Goal: Transaction & Acquisition: Purchase product/service

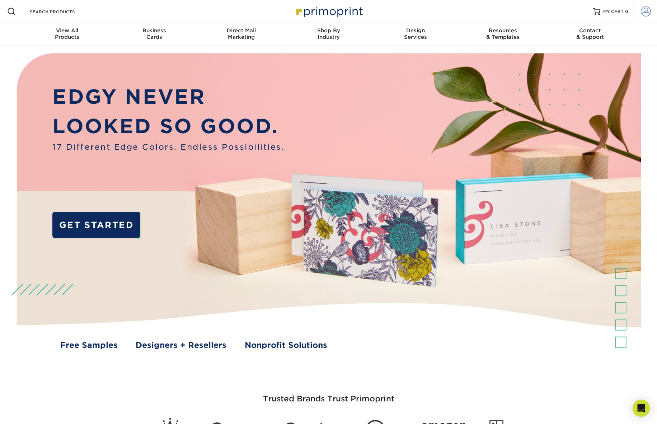
click at [645, 12] on span at bounding box center [646, 11] width 10 height 10
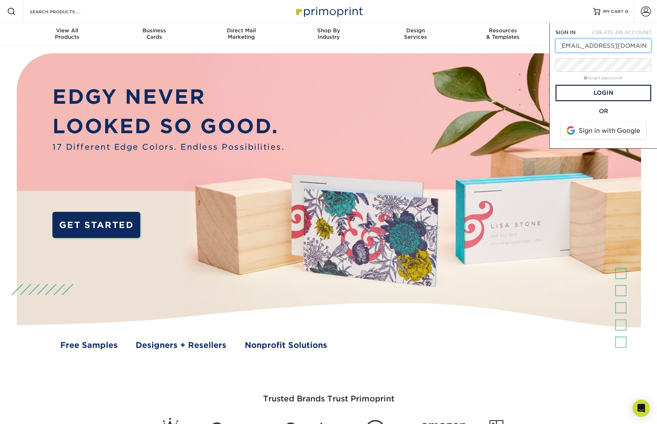
scroll to position [0, 11]
type input "[EMAIL_ADDRESS][DOMAIN_NAME]"
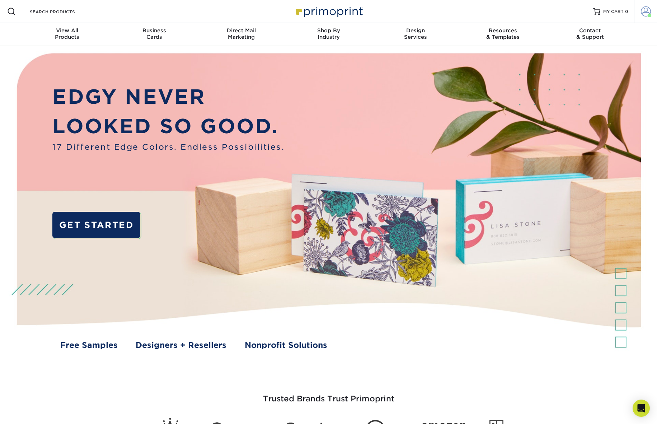
click at [643, 12] on span at bounding box center [646, 11] width 10 height 10
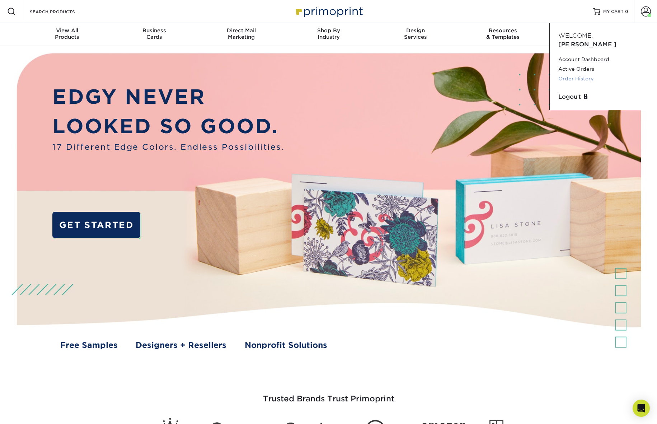
click at [581, 74] on link "Order History" at bounding box center [603, 79] width 90 height 10
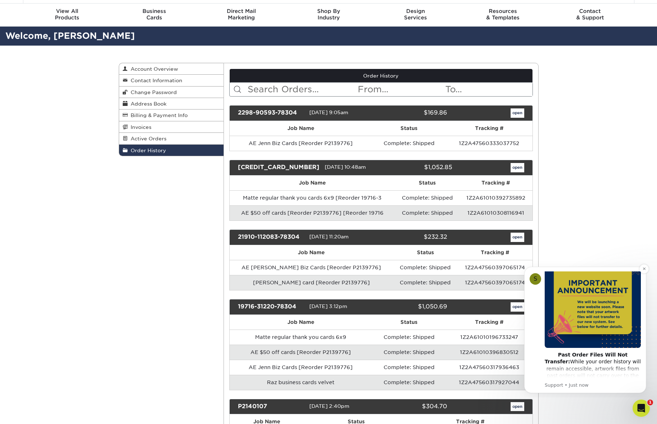
scroll to position [52, 0]
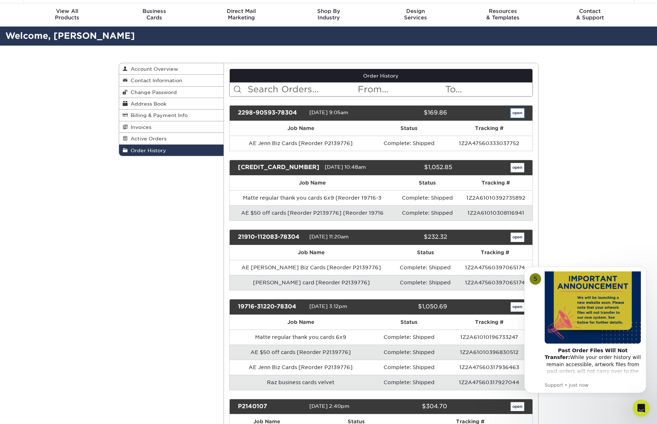
click at [518, 113] on link "open" at bounding box center [518, 112] width 14 height 9
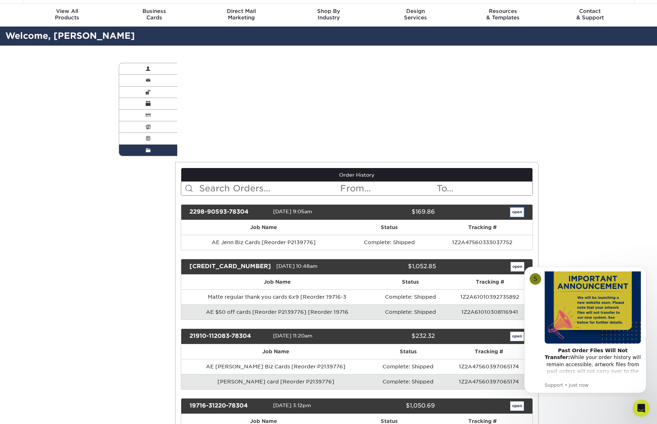
scroll to position [0, 0]
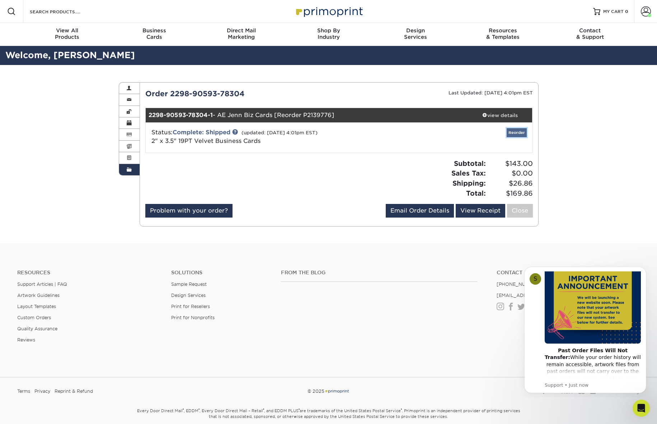
click at [516, 133] on link "Reorder" at bounding box center [517, 132] width 20 height 9
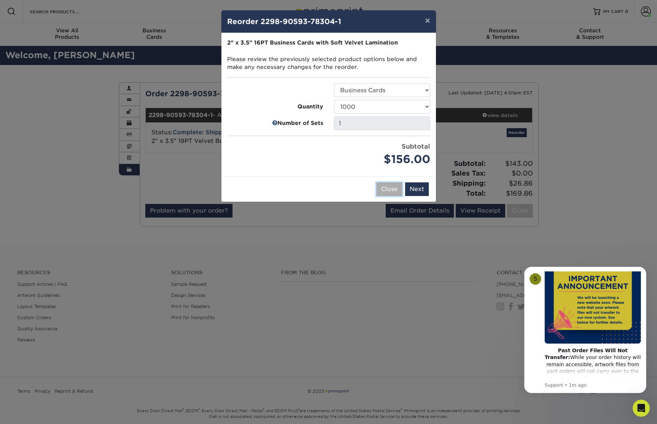
click at [390, 190] on button "Close" at bounding box center [390, 189] width 26 height 14
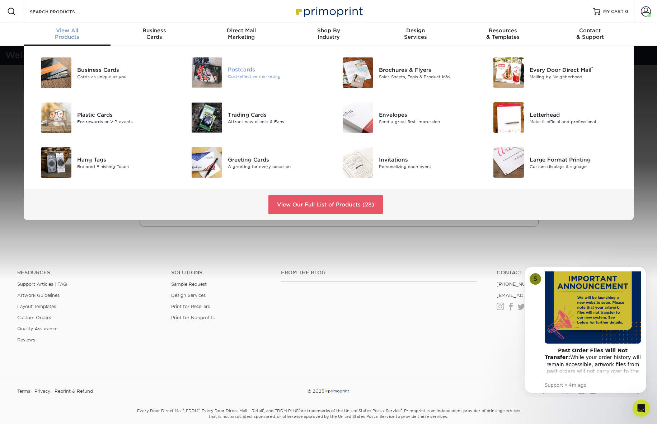
click at [241, 75] on div "Cost-effective marketing" at bounding box center [275, 77] width 95 height 6
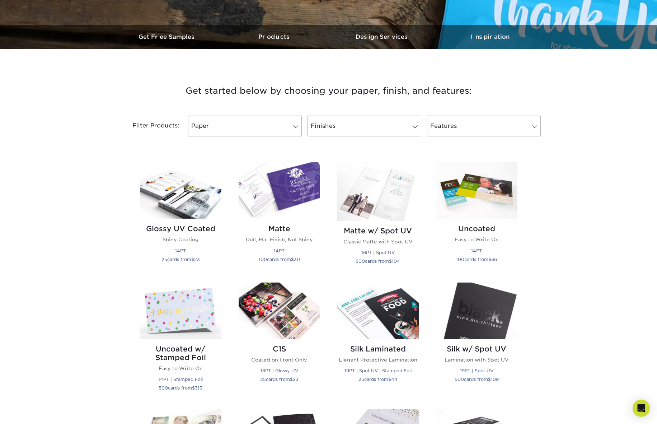
scroll to position [201, 0]
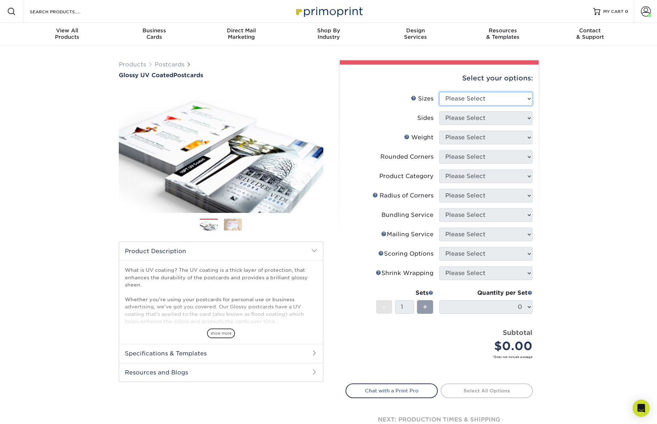
click at [511, 97] on select "Please Select 1.5" x 7" 2" x 4" 2" x 6" 2" x 7" 2" x 8" 2.12" x 5.5" 2.12" x 5.…" at bounding box center [485, 99] width 93 height 14
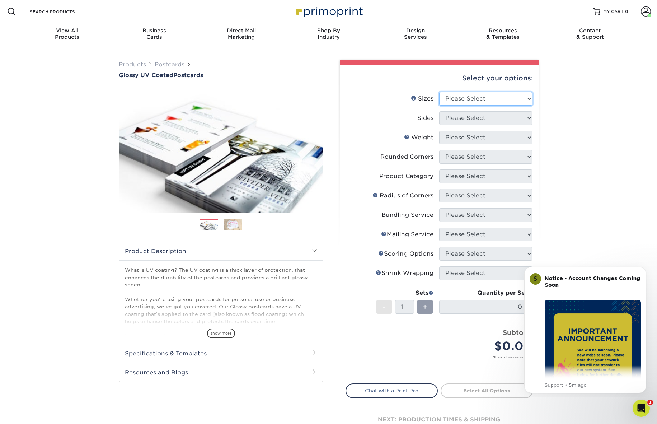
select select "4.00x8.50"
click at [439, 92] on select "Please Select 1.5" x 7" 2" x 4" 2" x 6" 2" x 7" 2" x 8" 2.12" x 5.5" 2.12" x 5.…" at bounding box center [485, 99] width 93 height 14
click at [645, 268] on icon "Dismiss notification" at bounding box center [644, 268] width 3 height 3
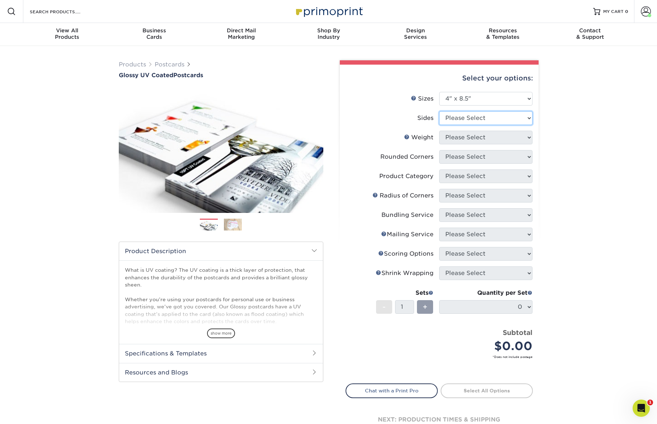
click at [522, 119] on select "Please Select Print Both Sides Print Front Only" at bounding box center [485, 118] width 93 height 14
select select "13abbda7-1d64-4f25-8bb2-c179b224825d"
click at [439, 111] on select "Please Select Print Both Sides Print Front Only" at bounding box center [485, 118] width 93 height 14
click at [522, 137] on select "Please Select 16PT 14PT" at bounding box center [485, 138] width 93 height 14
select select "16PT"
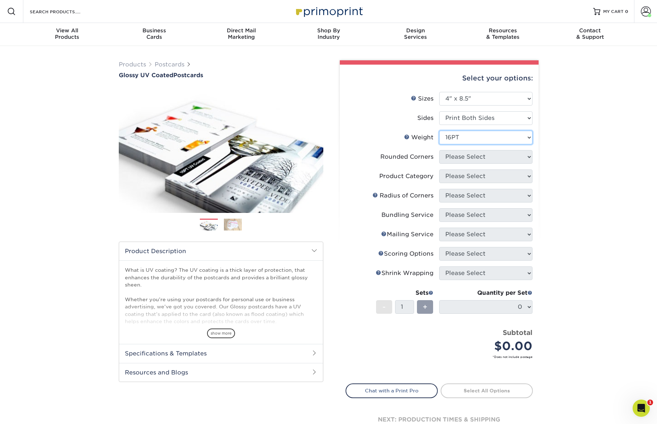
click at [439, 131] on select "Please Select 16PT 14PT" at bounding box center [485, 138] width 93 height 14
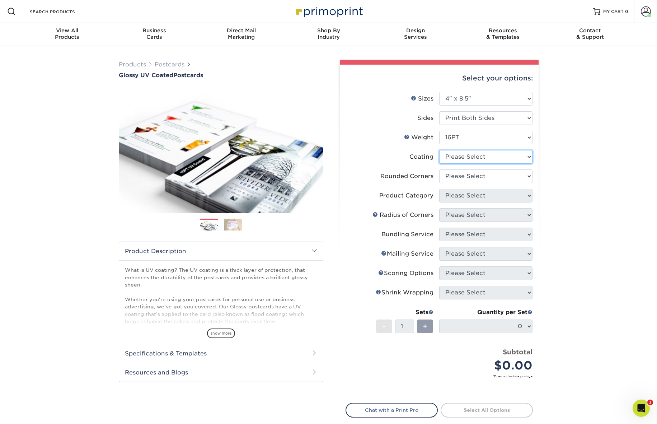
click at [529, 159] on select at bounding box center [485, 157] width 93 height 14
select select "1e8116af-acfc-44b1-83dc-8181aa338834"
click at [439, 150] on select at bounding box center [485, 157] width 93 height 14
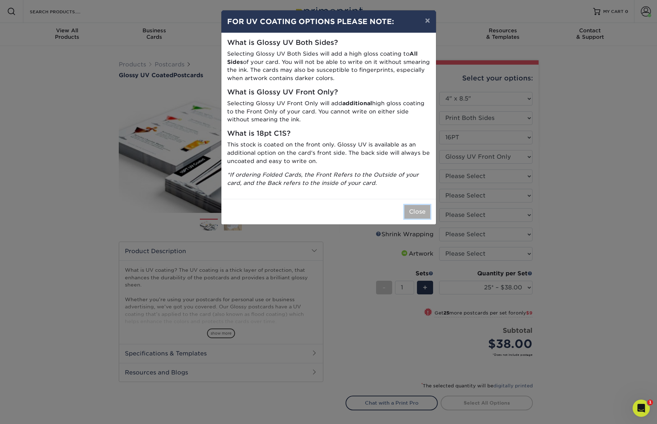
click at [414, 214] on button "Close" at bounding box center [417, 212] width 26 height 14
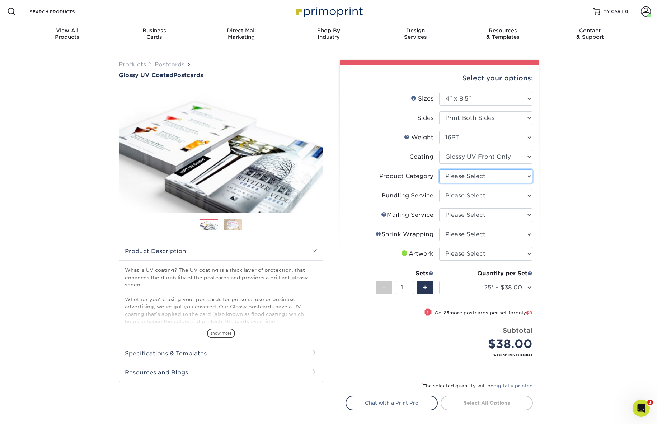
click at [523, 179] on select "Please Select Postcards" at bounding box center [485, 176] width 93 height 14
select select "9b7272e0-d6c8-4c3c-8e97-d3a1bcdab858"
click at [439, 169] on select "Please Select Postcards" at bounding box center [485, 176] width 93 height 14
click at [525, 195] on select "Please Select No Bundling Services Yes, Bundles of 50 (+2 Days) Yes, Bundles of…" at bounding box center [485, 196] width 93 height 14
select select "58689abb-25c0-461c-a4c3-a80b627d6649"
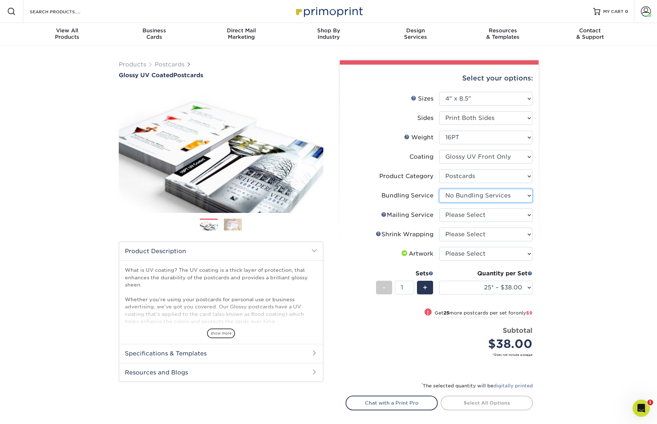
click at [439, 189] on select "Please Select No Bundling Services Yes, Bundles of 50 (+2 Days) Yes, Bundles of…" at bounding box center [485, 196] width 93 height 14
click at [527, 216] on select "Please Select No Direct Mailing Service No, I will mail/stamp/imprint Direct Ma…" at bounding box center [485, 215] width 93 height 14
select select "3e5e9bdd-d78a-4c28-a41d-fe1407925ca6"
click at [439, 208] on select "Please Select No Direct Mailing Service No, I will mail/stamp/imprint Direct Ma…" at bounding box center [485, 215] width 93 height 14
click at [524, 237] on select "Please Select No Shrink Wrapping Shrink Wrap 100 Per Package Shrink Wrap 50 Per…" at bounding box center [485, 235] width 93 height 14
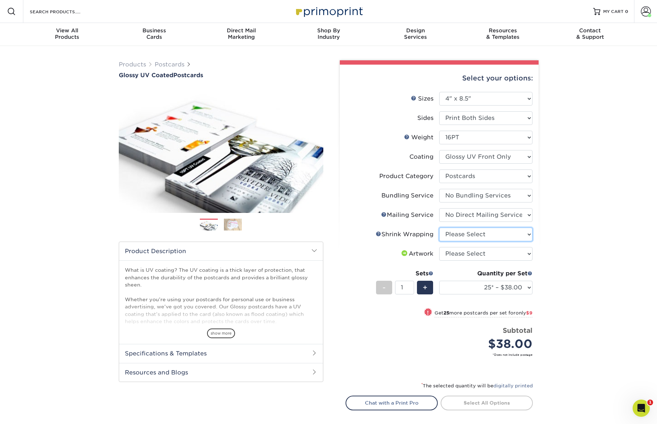
select select "c8749376-e7da-41d0-b3dc-647faf84d907"
click at [439, 228] on select "Please Select No Shrink Wrapping Shrink Wrap 100 Per Package Shrink Wrap 50 Per…" at bounding box center [485, 235] width 93 height 14
click at [527, 256] on select "Please Select I will upload files I need a design - $150" at bounding box center [485, 254] width 93 height 14
select select "upload"
click at [439, 247] on select "Please Select I will upload files I need a design - $150" at bounding box center [485, 254] width 93 height 14
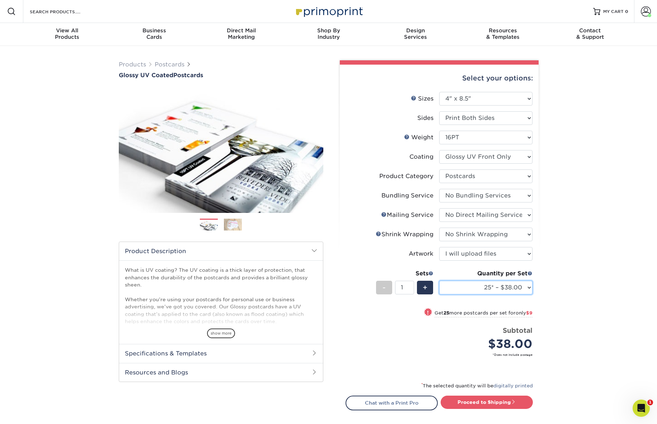
click at [529, 289] on select "25* – $38.00 50* – $47.00 75* – $63.00 100* – $143.00 250* – $215.00 500 – $238…" at bounding box center [485, 288] width 93 height 14
select select "100* – $143.00"
click at [439, 281] on select "25* – $38.00 50* – $47.00 75* – $63.00 100* – $143.00 250* – $215.00 500 – $238…" at bounding box center [485, 288] width 93 height 14
